Goal: Transaction & Acquisition: Purchase product/service

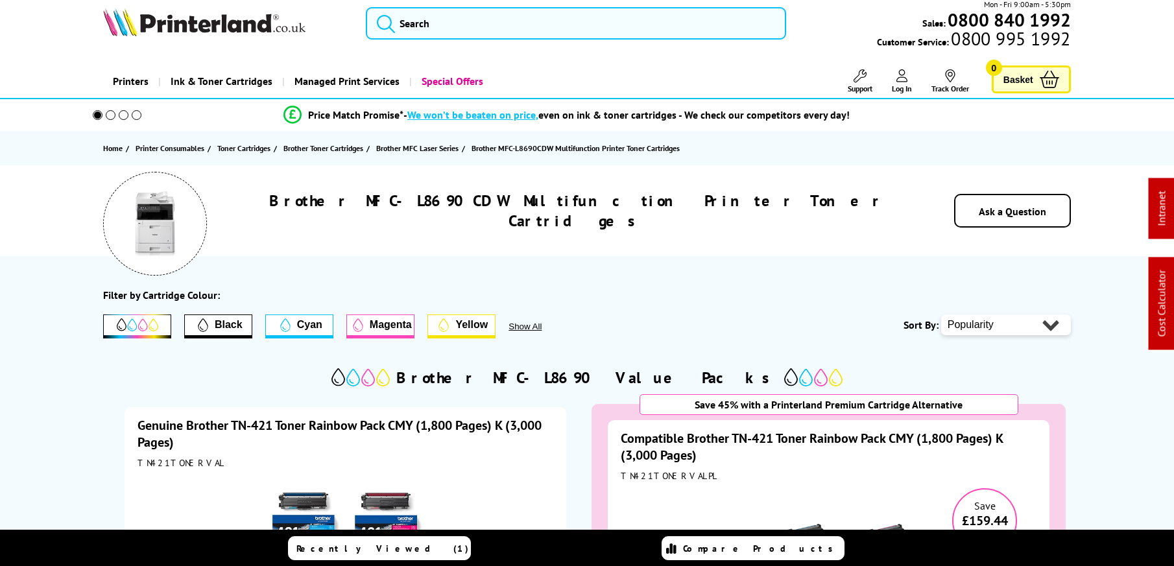
scroll to position [12, 0]
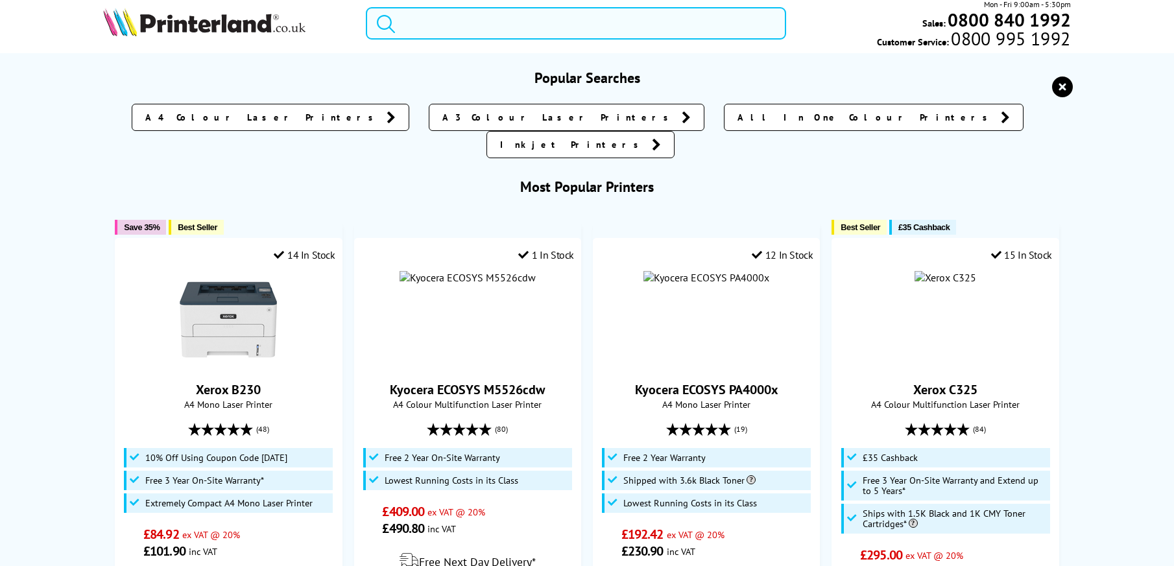
click at [534, 36] on input "search" at bounding box center [576, 23] width 420 height 32
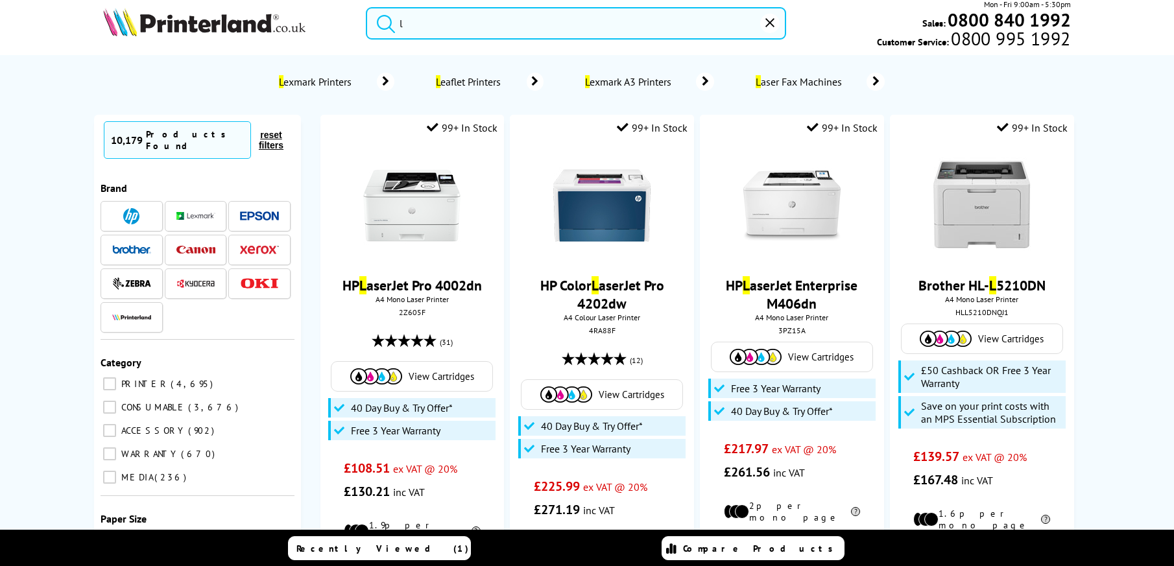
scroll to position [0, 0]
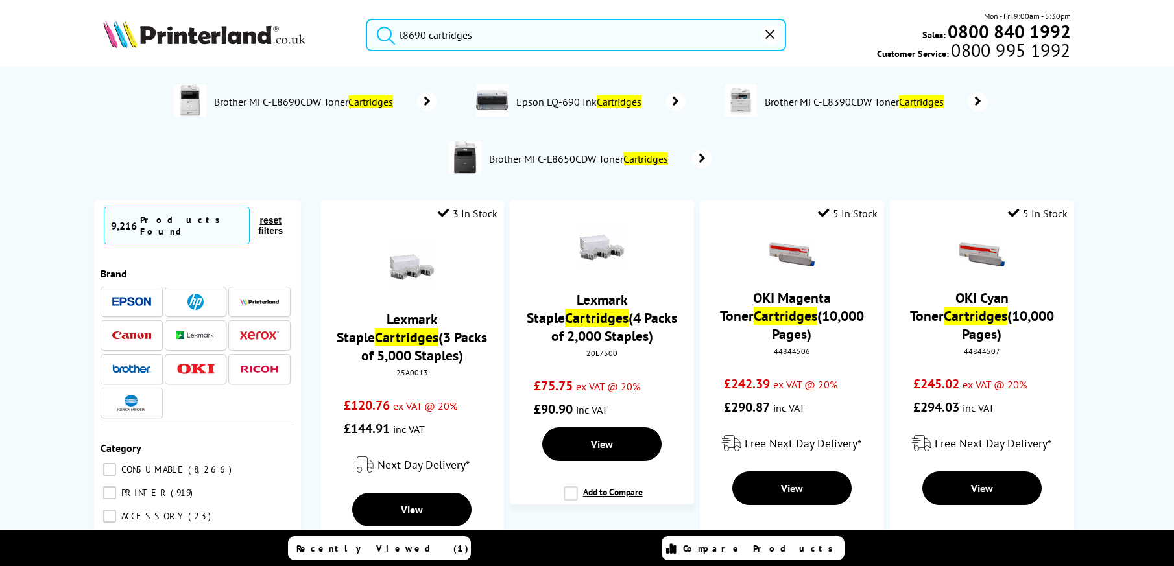
type input "l8690 cartridges"
click at [134, 365] on img at bounding box center [131, 369] width 39 height 9
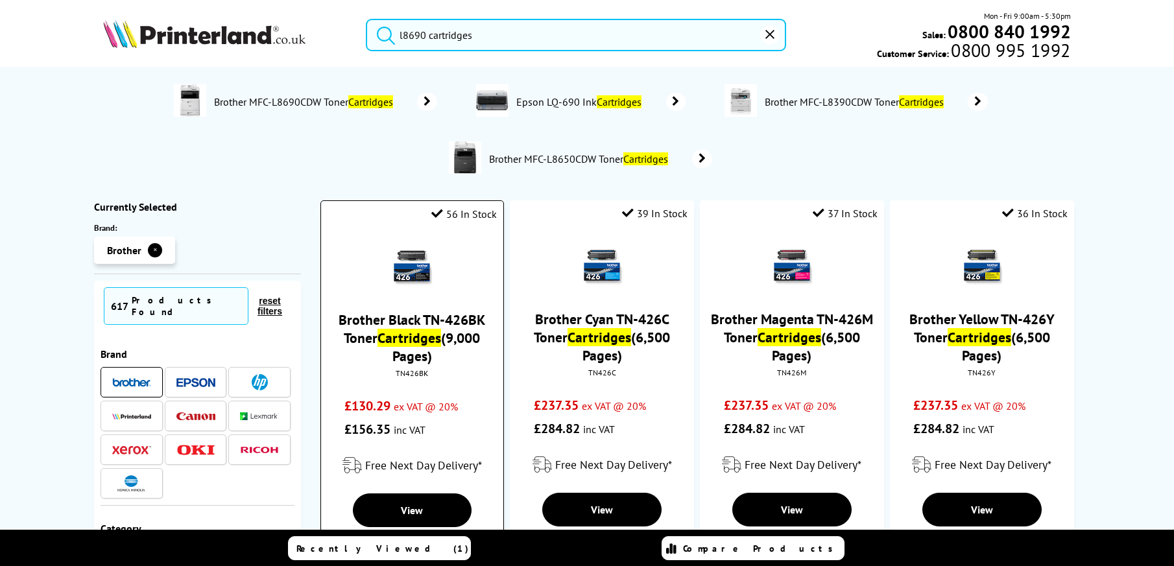
click at [457, 332] on link "Brother Black TN-426BK Toner Cartridges (9,000 Pages)" at bounding box center [412, 338] width 147 height 54
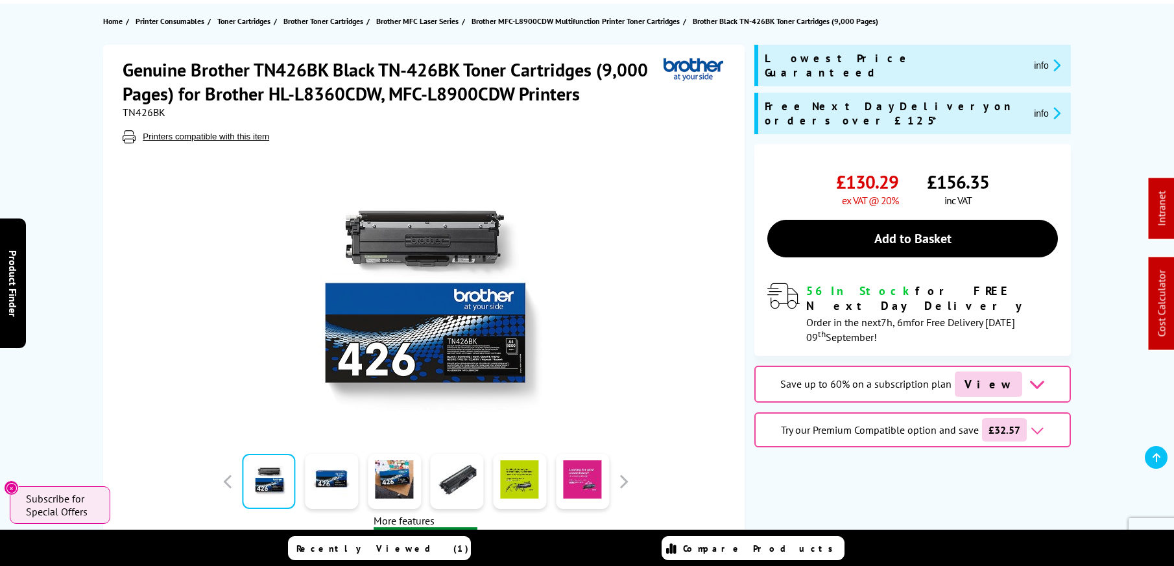
scroll to position [138, 0]
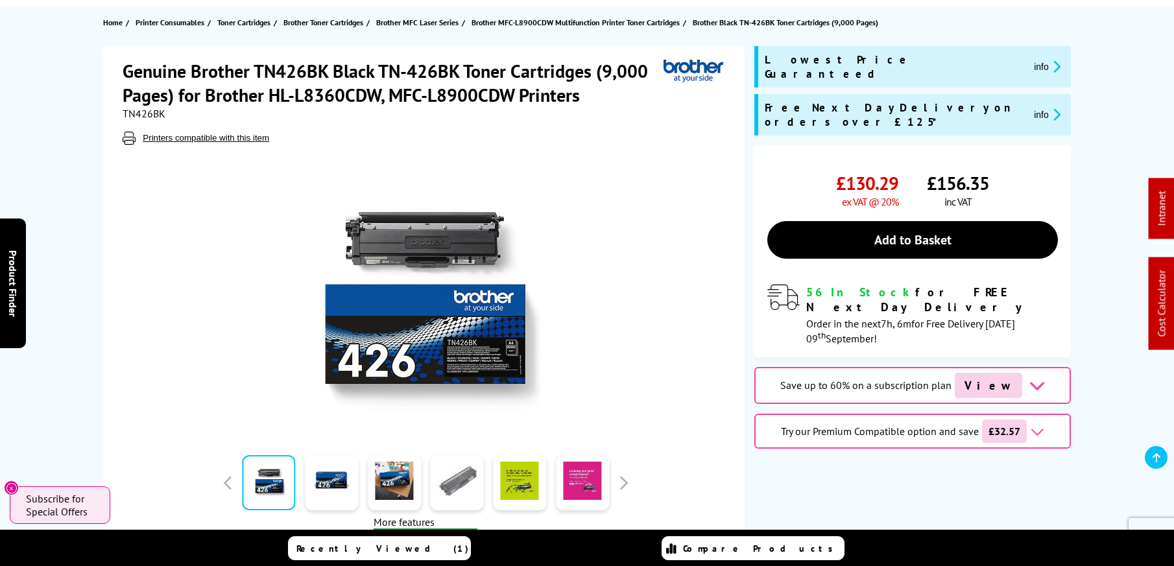
click at [465, 482] on link at bounding box center [457, 482] width 53 height 55
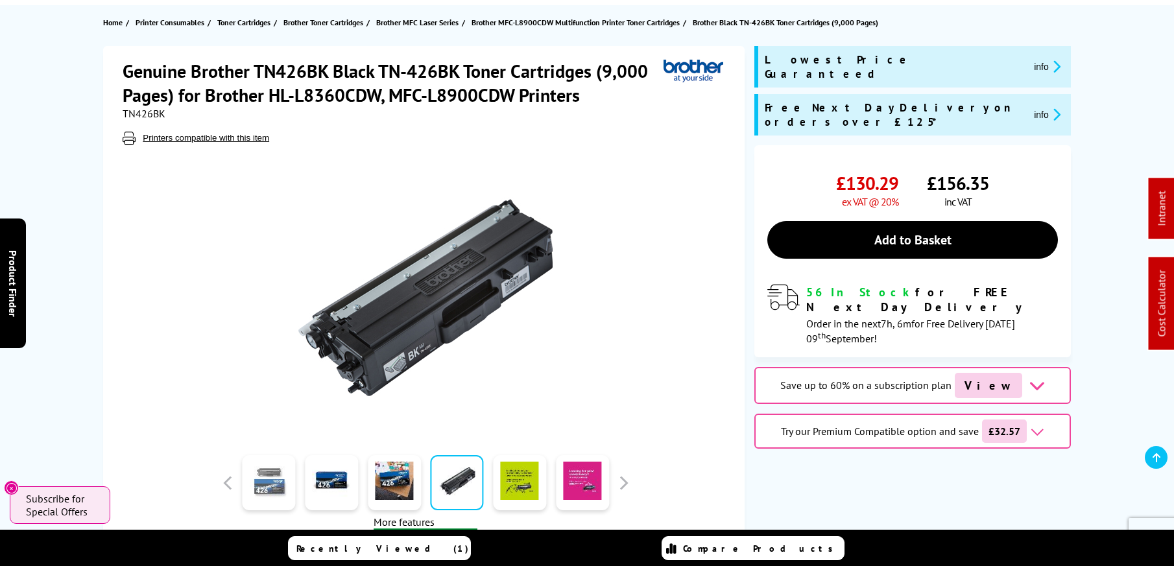
click at [266, 485] on link at bounding box center [269, 482] width 53 height 55
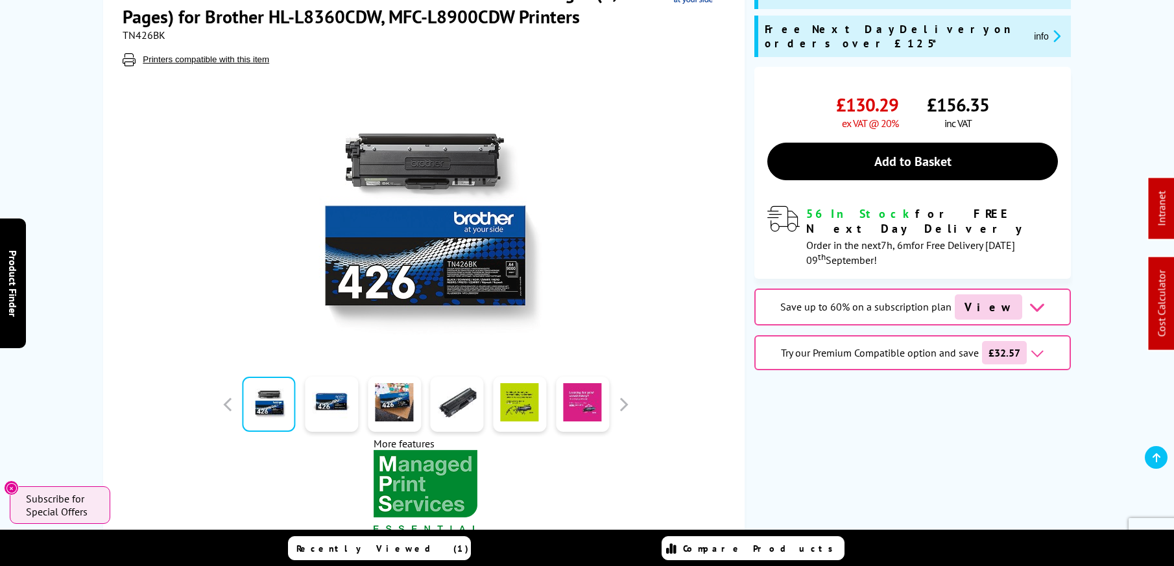
scroll to position [220, 0]
